Goal: Task Accomplishment & Management: Manage account settings

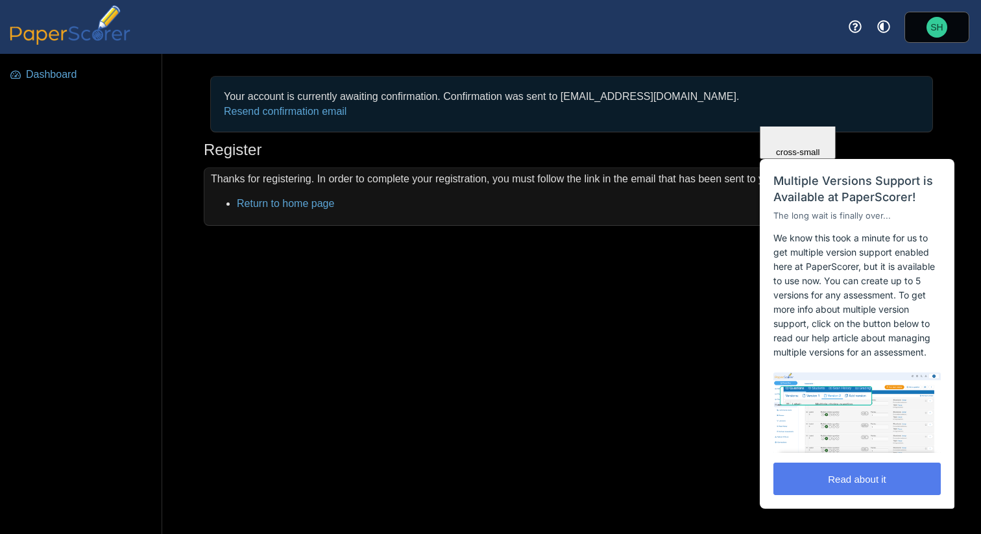
click at [831, 144] on div "Close cross-small" at bounding box center [798, 113] width 66 height 87
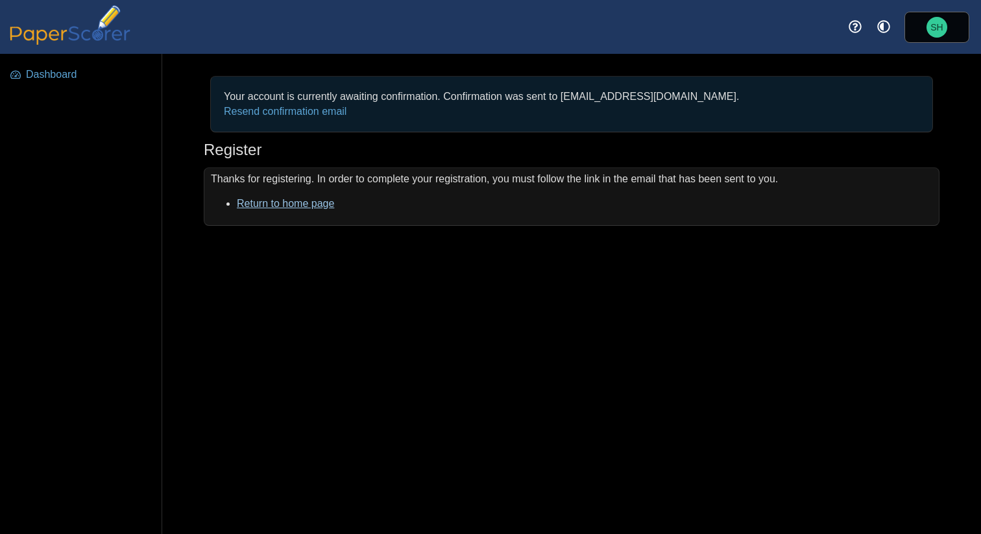
click at [298, 202] on link "Return to home page" at bounding box center [285, 203] width 97 height 11
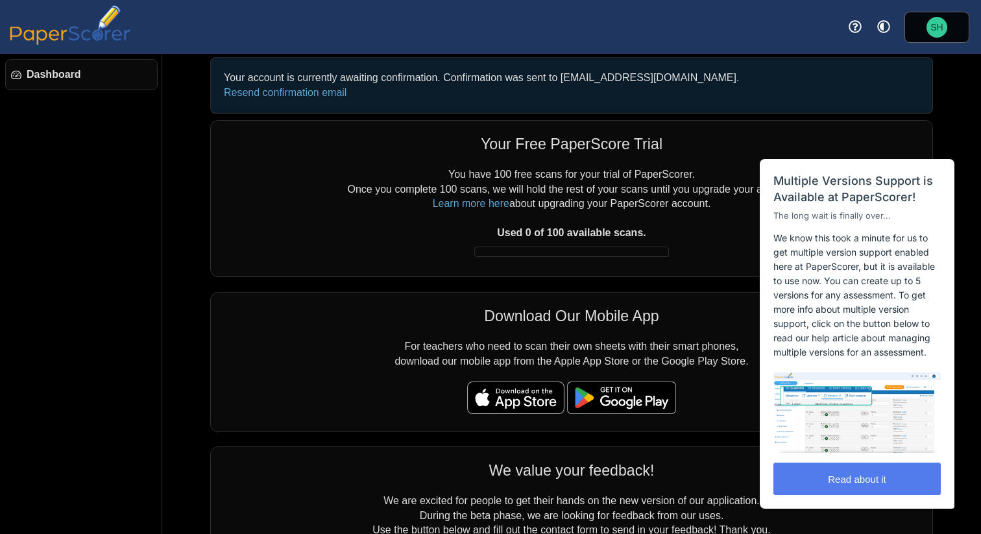
scroll to position [19, 0]
click at [40, 80] on span "Dashboard" at bounding box center [89, 74] width 125 height 14
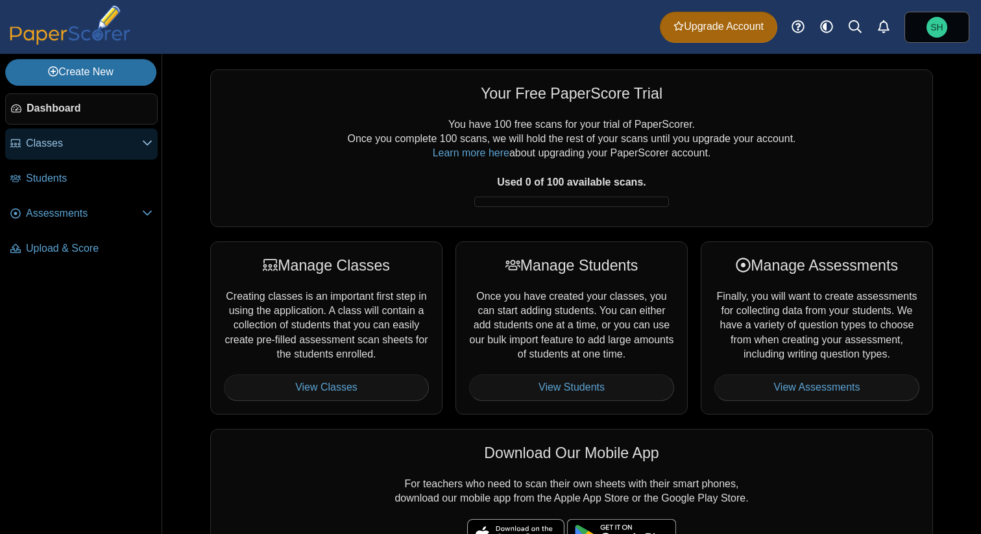
click at [134, 143] on span "Classes" at bounding box center [84, 143] width 116 height 14
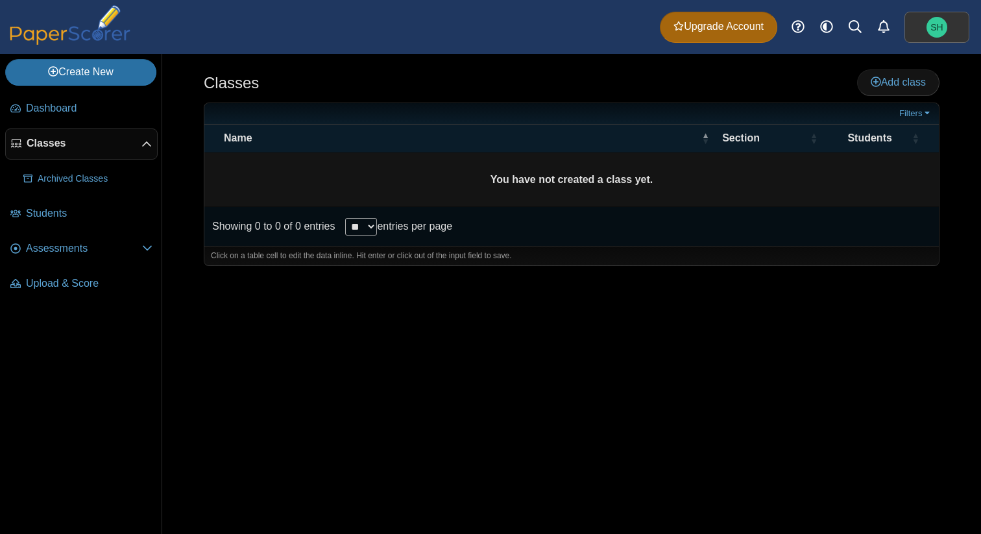
click at [941, 30] on span "SH" at bounding box center [937, 27] width 12 height 9
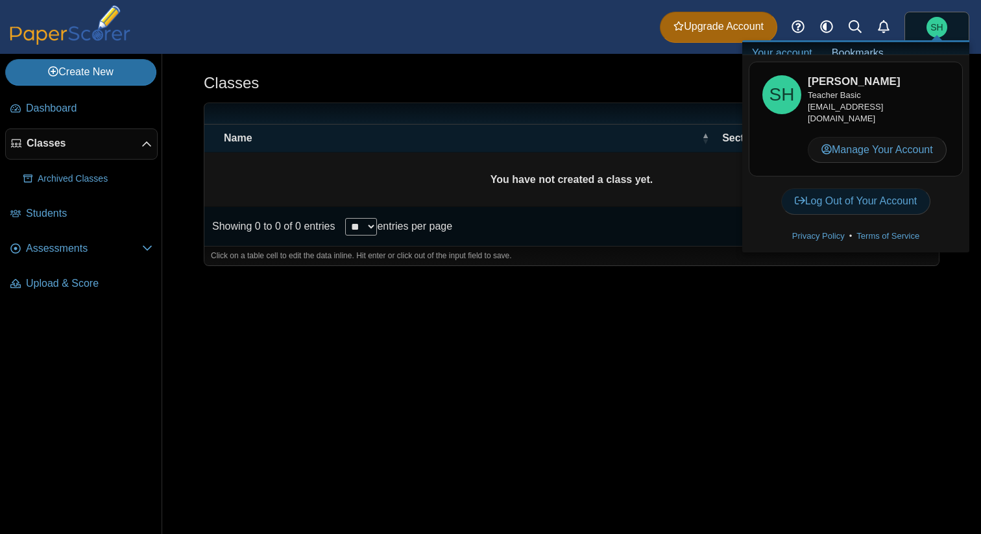
click at [859, 205] on link "Log Out of Your Account" at bounding box center [856, 201] width 150 height 26
